Goal: Navigation & Orientation: Find specific page/section

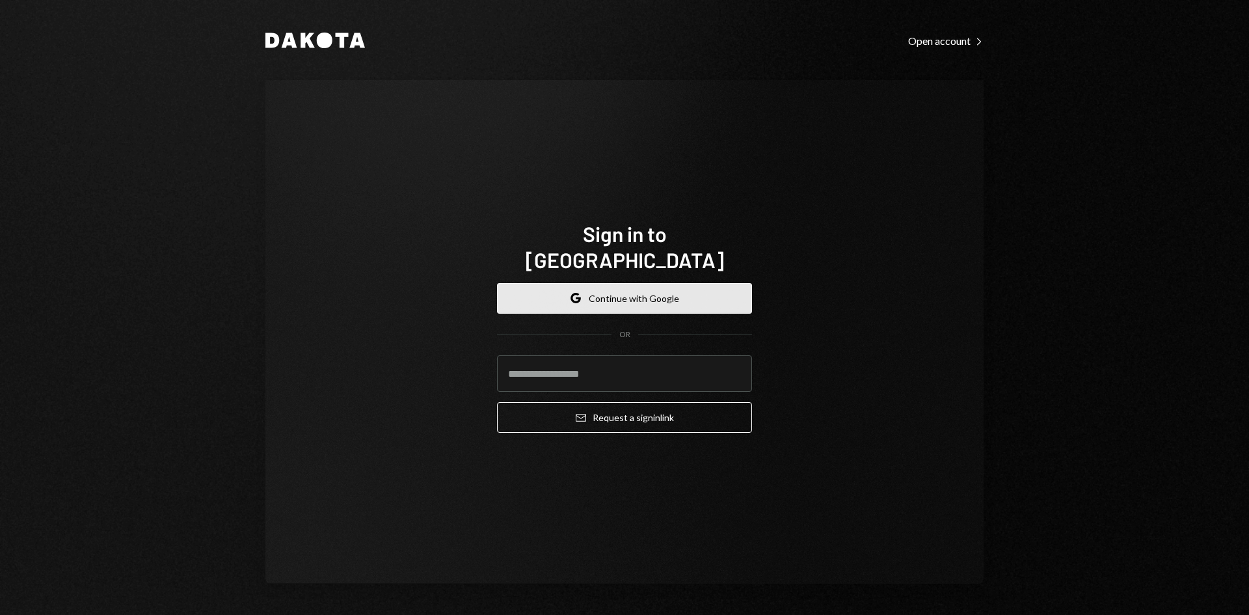
click at [636, 296] on button "Google Continue with Google" at bounding box center [624, 298] width 255 height 31
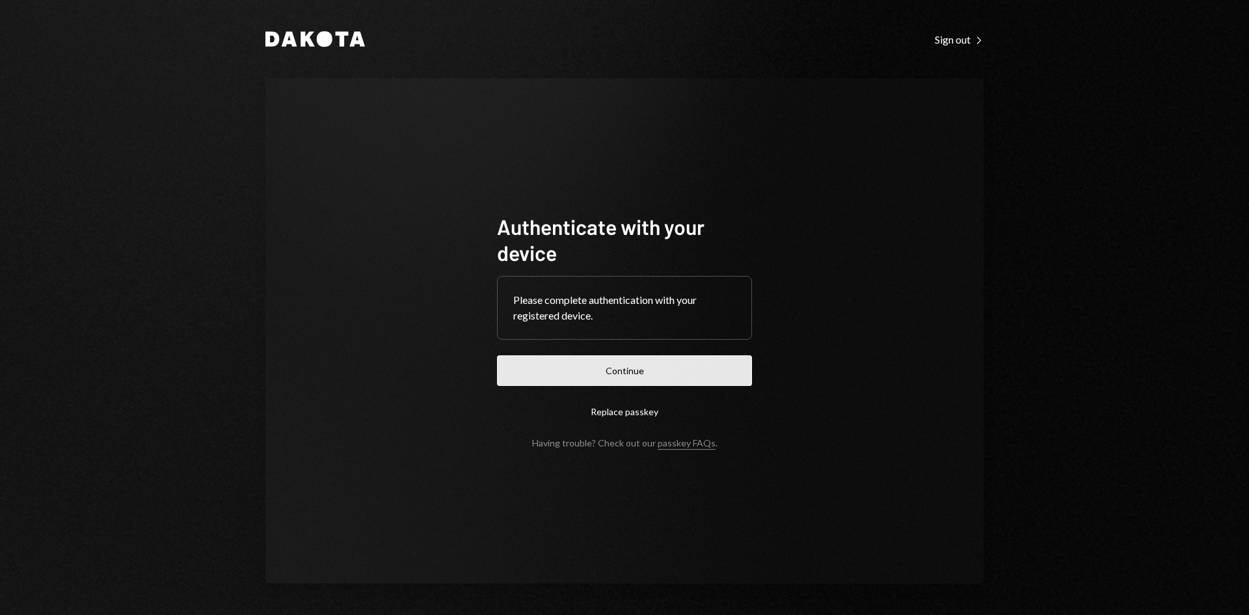
click at [643, 368] on button "Continue" at bounding box center [624, 370] width 255 height 31
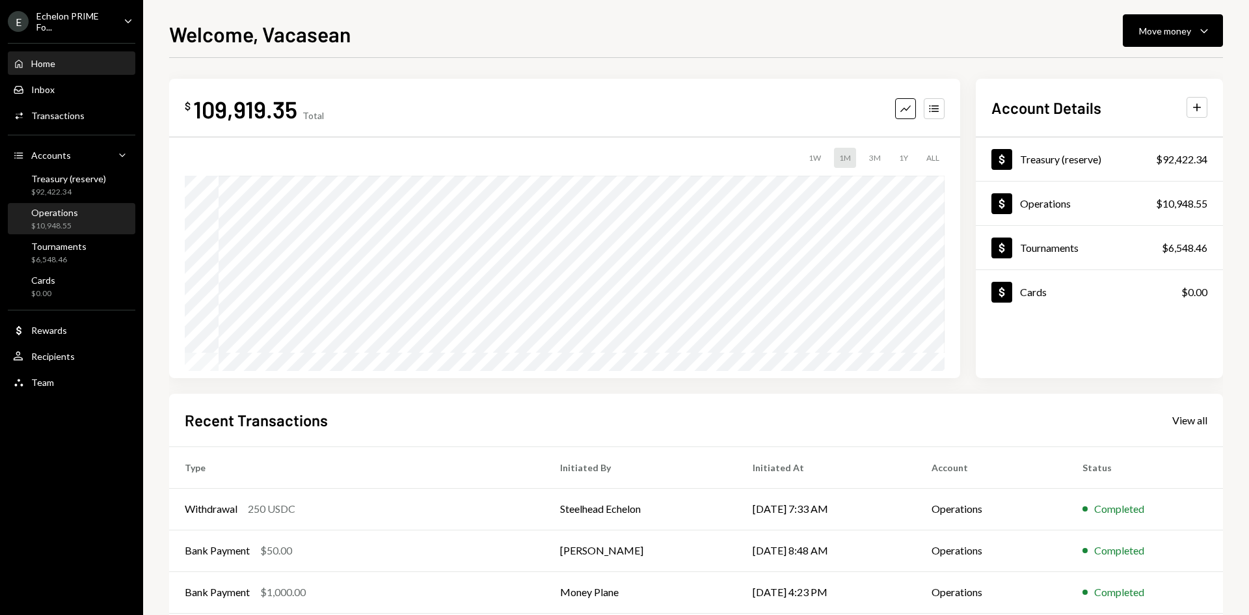
click at [76, 222] on div "$10,948.55" at bounding box center [54, 226] width 47 height 11
